Goal: Information Seeking & Learning: Check status

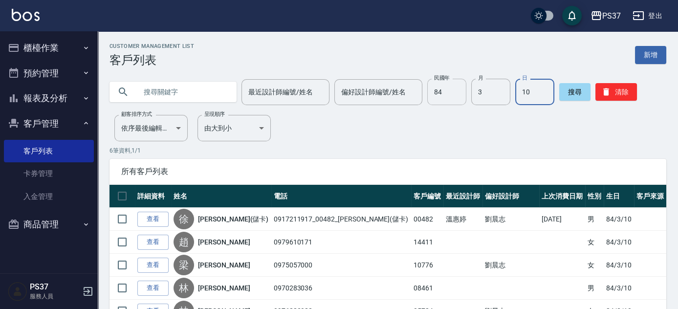
click at [442, 92] on input "84" at bounding box center [446, 92] width 39 height 26
type input "77"
type input "3"
type input "24"
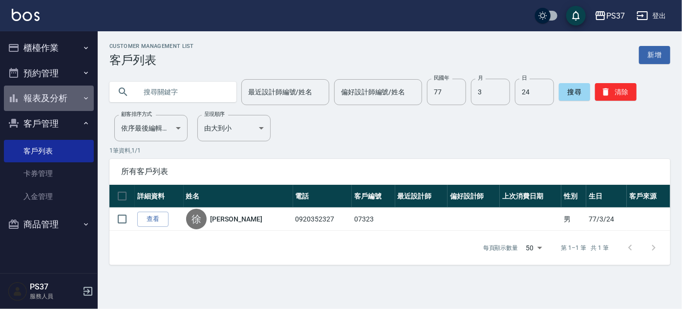
click at [44, 103] on button "報表及分析" at bounding box center [49, 98] width 90 height 25
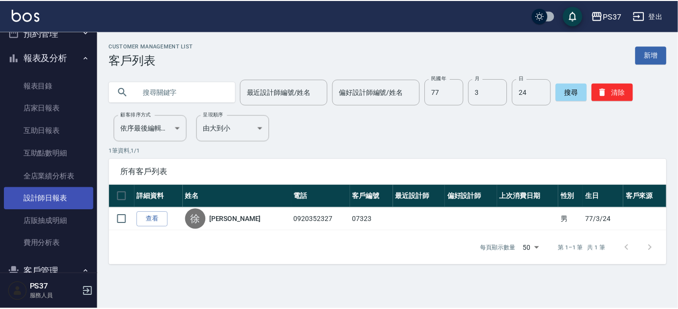
scroll to position [88, 0]
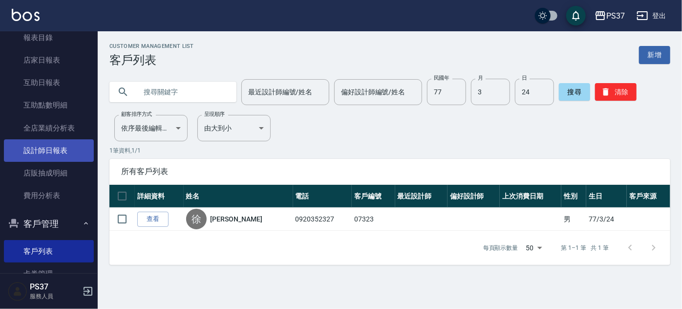
click at [62, 154] on link "設計師日報表" at bounding box center [49, 150] width 90 height 22
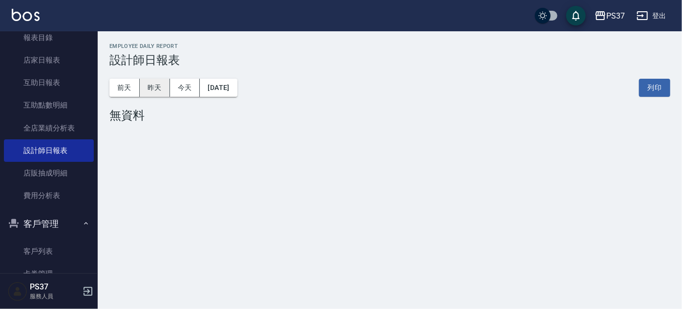
click at [162, 89] on button "昨天" at bounding box center [155, 88] width 30 height 18
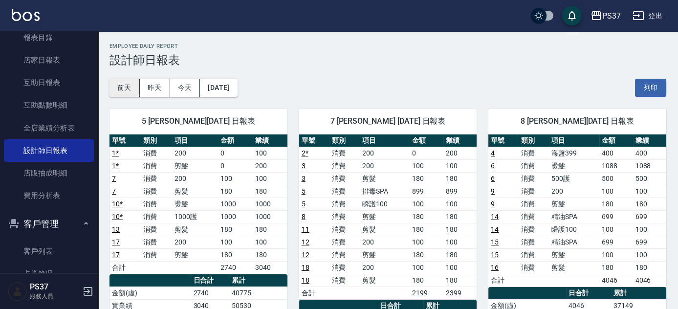
drag, startPoint x: 126, startPoint y: 91, endPoint x: 133, endPoint y: 92, distance: 7.4
click at [125, 91] on button "前天" at bounding box center [124, 88] width 30 height 18
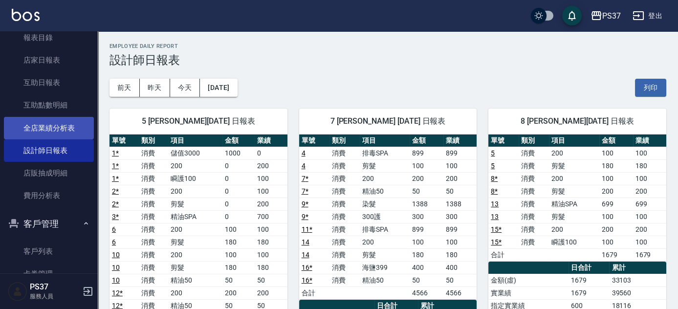
click at [63, 125] on link "全店業績分析表" at bounding box center [49, 128] width 90 height 22
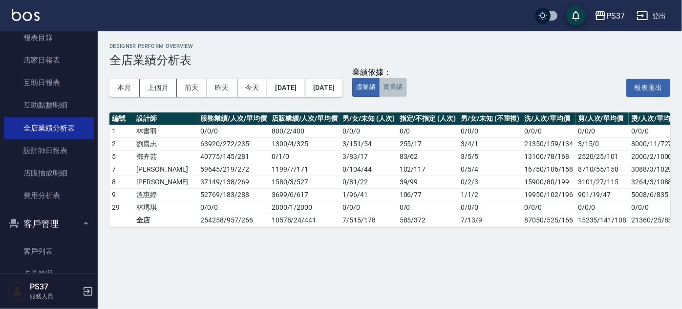
click at [407, 88] on button "實業績" at bounding box center [392, 87] width 27 height 19
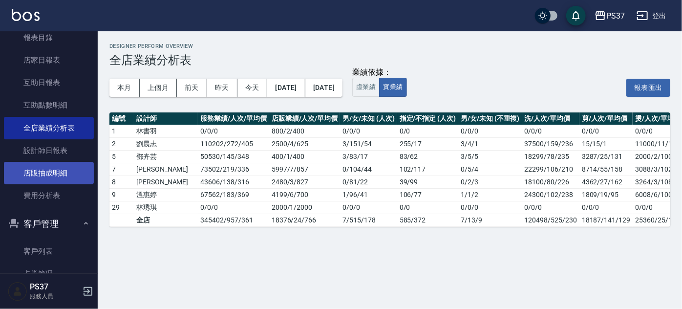
click at [70, 171] on link "店販抽成明細" at bounding box center [49, 173] width 90 height 22
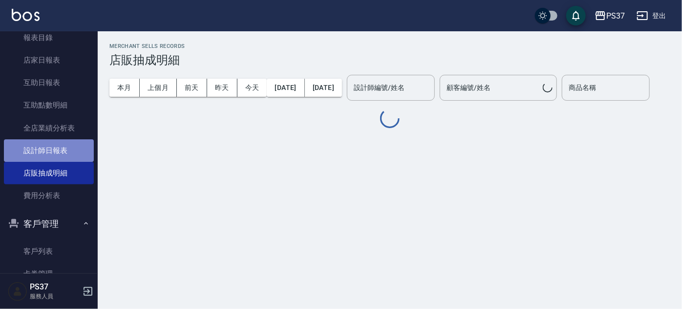
click at [74, 151] on link "設計師日報表" at bounding box center [49, 150] width 90 height 22
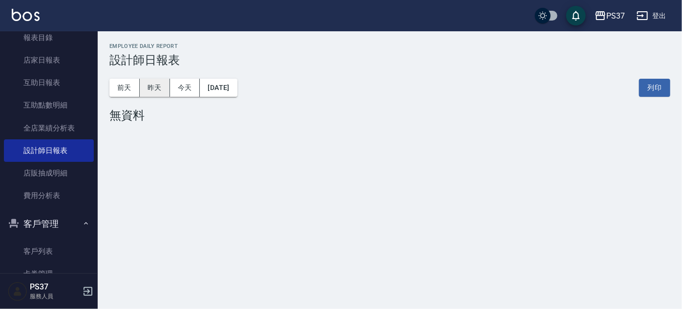
click at [160, 93] on button "昨天" at bounding box center [155, 88] width 30 height 18
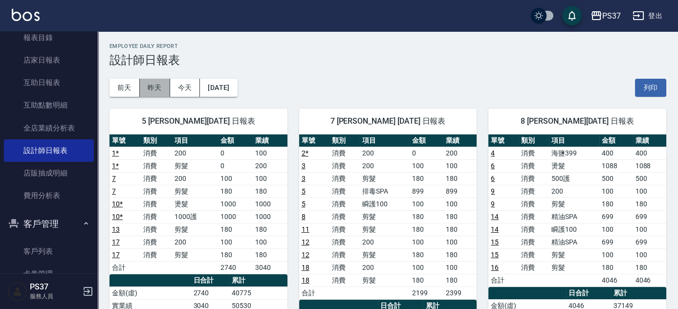
click at [151, 92] on button "昨天" at bounding box center [155, 88] width 30 height 18
click at [120, 84] on button "前天" at bounding box center [124, 88] width 30 height 18
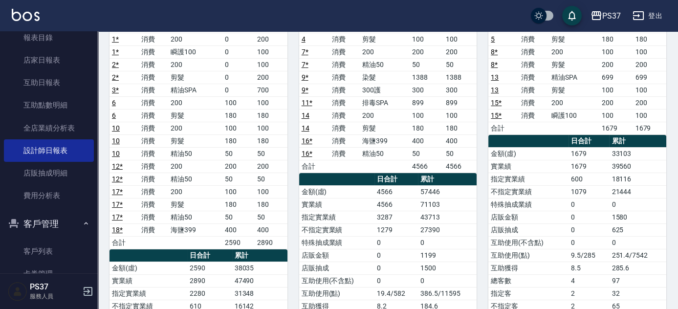
scroll to position [222, 0]
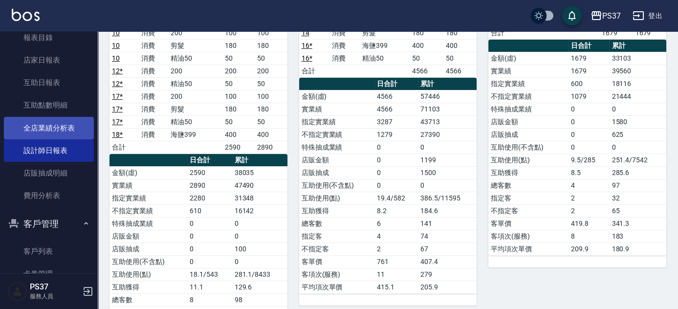
click at [73, 125] on link "全店業績分析表" at bounding box center [49, 128] width 90 height 22
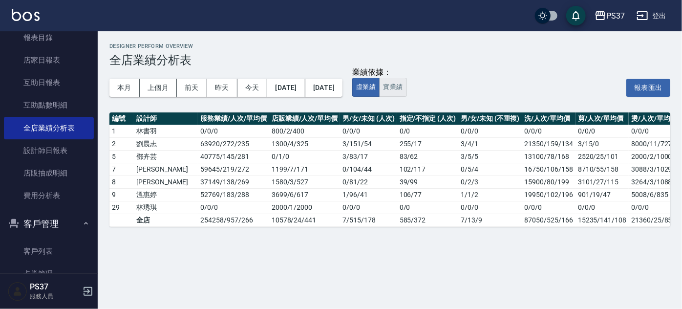
click at [407, 85] on button "實業績" at bounding box center [392, 87] width 27 height 19
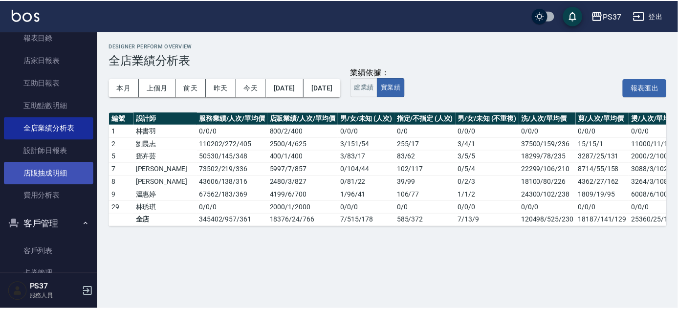
scroll to position [164, 0]
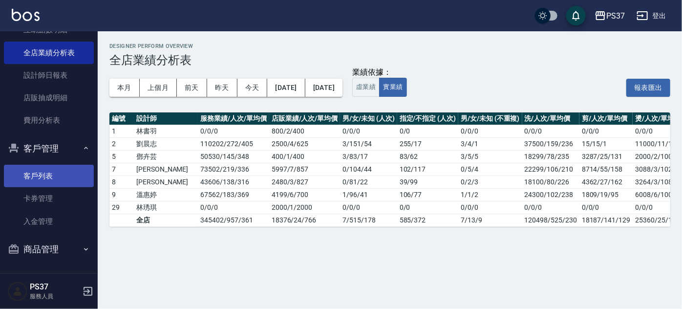
click at [49, 173] on link "客戶列表" at bounding box center [49, 176] width 90 height 22
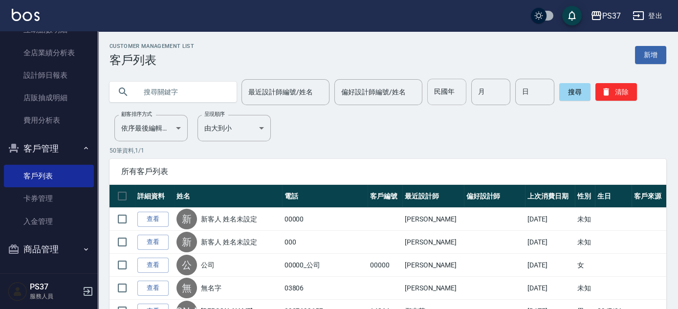
click at [449, 100] on input "民國年" at bounding box center [446, 92] width 39 height 26
type input "88"
type input "4"
type input "27"
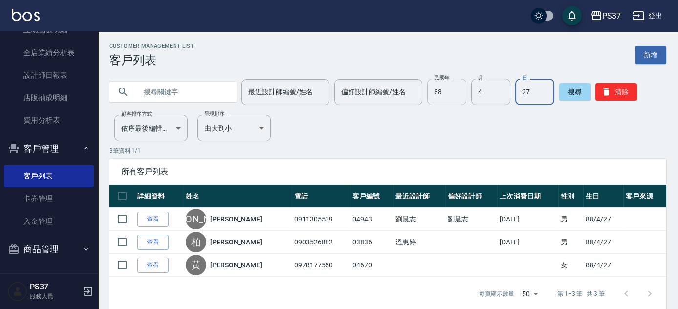
click at [452, 103] on input "88" at bounding box center [446, 92] width 39 height 26
type input "82"
type input "10"
type input "7"
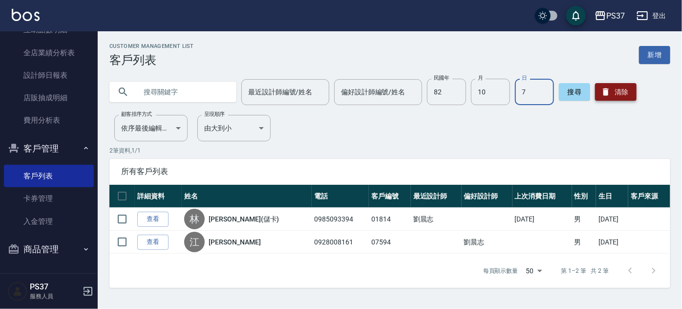
click at [609, 96] on icon "button" at bounding box center [606, 92] width 10 height 10
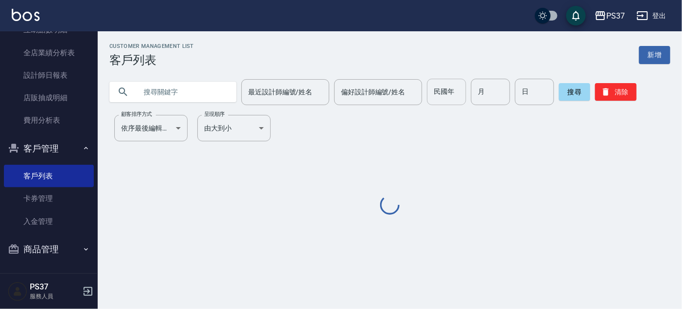
click at [445, 97] on input "民國年" at bounding box center [446, 92] width 39 height 26
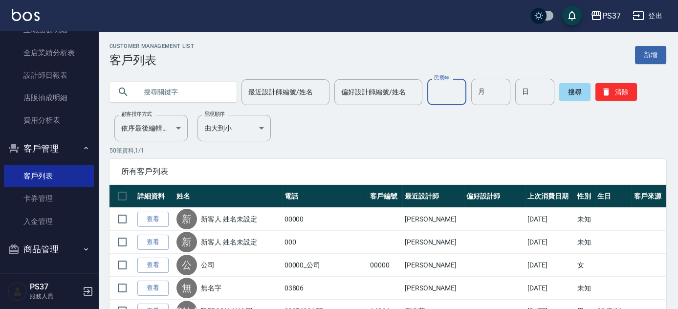
click at [362, 167] on span "所有客戶列表" at bounding box center [387, 172] width 533 height 10
click at [454, 96] on input "民國年" at bounding box center [446, 92] width 39 height 26
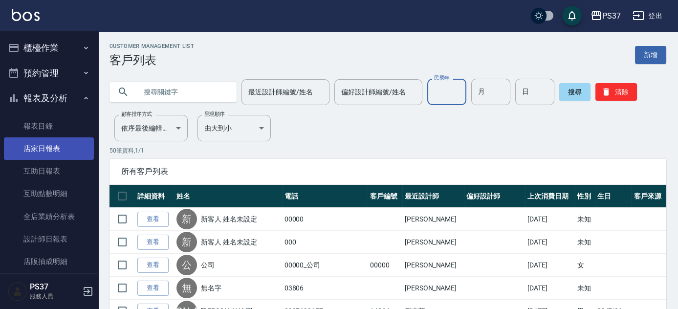
click at [52, 156] on link "店家日報表" at bounding box center [49, 148] width 90 height 22
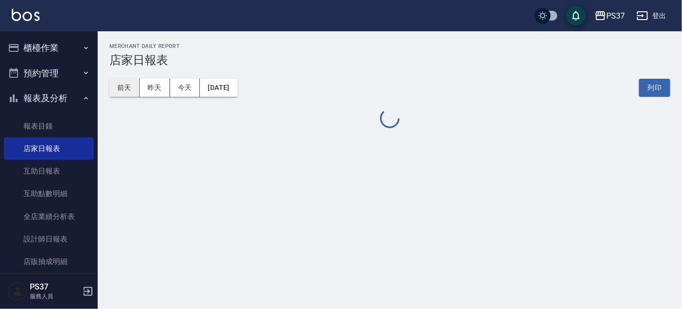
click at [128, 90] on button "前天" at bounding box center [124, 88] width 30 height 18
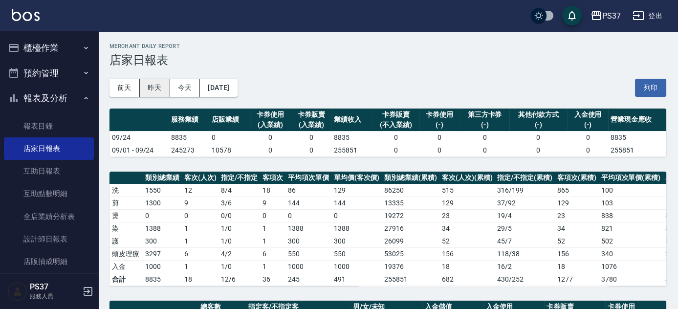
click at [149, 92] on button "昨天" at bounding box center [155, 88] width 30 height 18
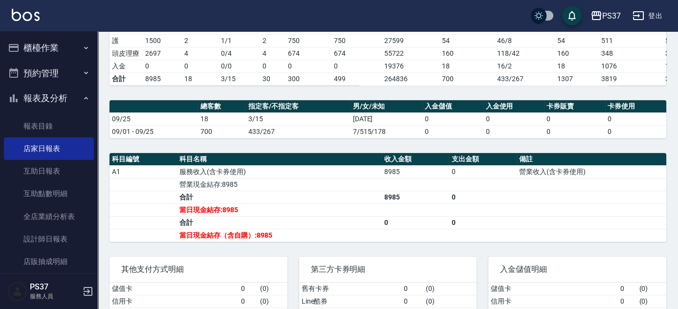
scroll to position [263, 0]
